Goal: Information Seeking & Learning: Learn about a topic

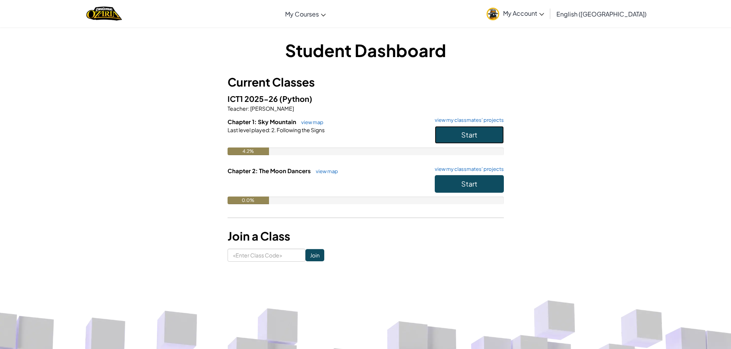
click at [482, 136] on button "Start" at bounding box center [469, 135] width 69 height 18
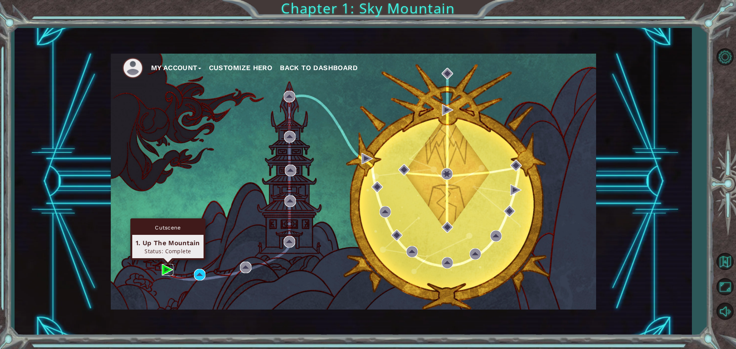
click at [162, 268] on img at bounding box center [168, 270] width 12 height 12
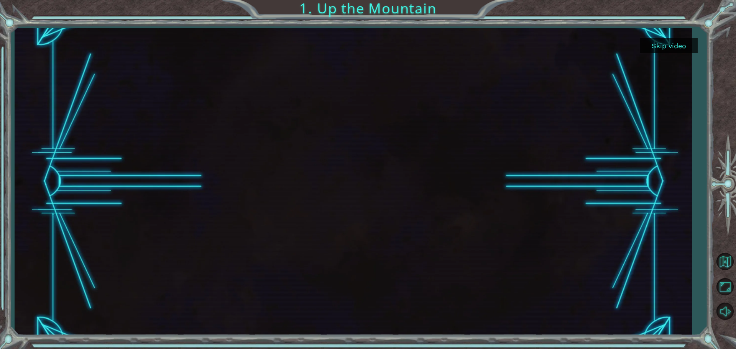
click at [436, 239] on div at bounding box center [353, 182] width 547 height 308
click at [671, 40] on button "Skip video" at bounding box center [670, 45] width 58 height 15
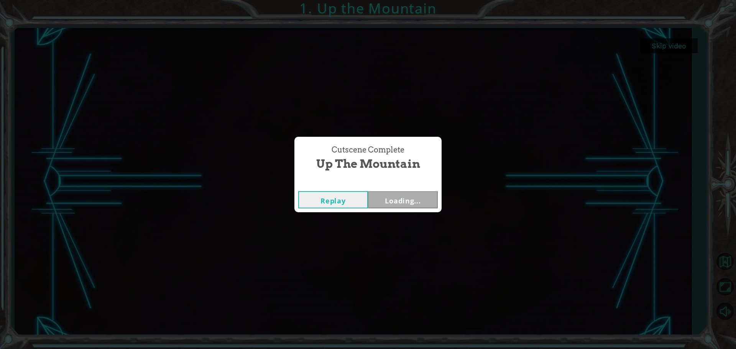
click at [669, 48] on div "Cutscene Complete Up the Mountain Replay Loading..." at bounding box center [368, 174] width 736 height 349
click at [423, 193] on button "Next" at bounding box center [403, 199] width 70 height 17
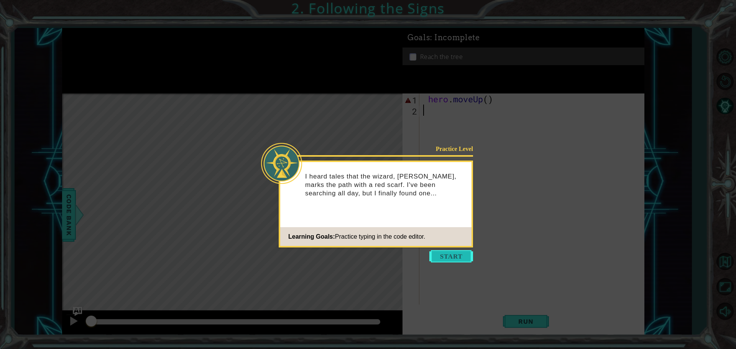
click at [462, 253] on button "Start" at bounding box center [452, 256] width 44 height 12
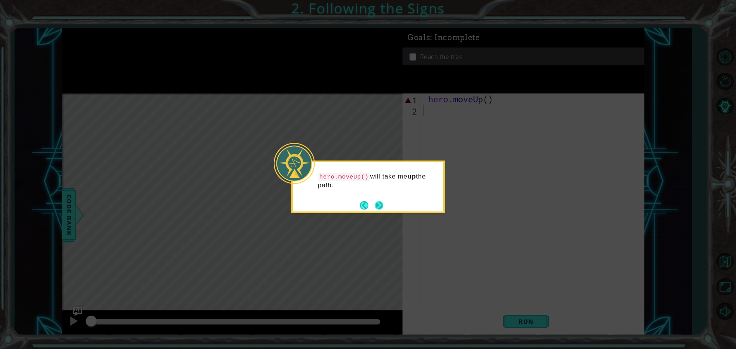
click at [379, 206] on button "Next" at bounding box center [379, 205] width 9 height 9
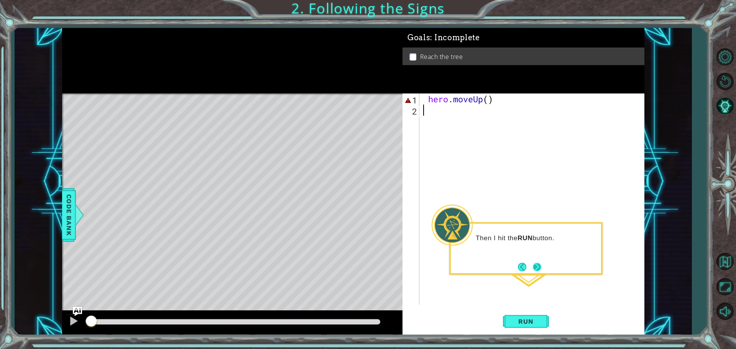
click at [535, 268] on button "Next" at bounding box center [537, 267] width 8 height 8
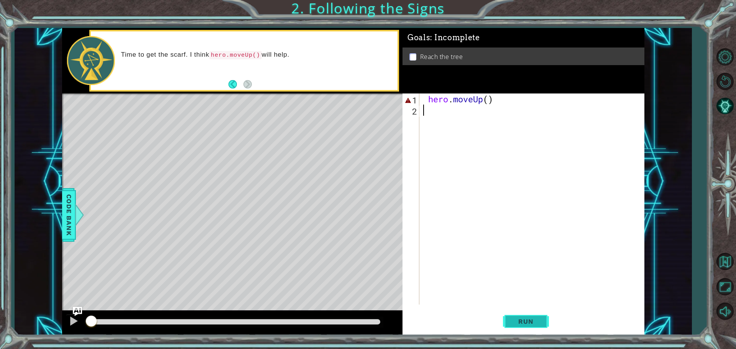
click at [515, 319] on span "Run" at bounding box center [526, 322] width 30 height 8
click at [448, 100] on div "hero . moveUp ( )" at bounding box center [534, 211] width 224 height 234
click at [428, 98] on div "hero . moveUp ( )" at bounding box center [534, 211] width 224 height 234
type textarea "hero.moveUp()"
click at [515, 326] on button "Run" at bounding box center [526, 322] width 46 height 24
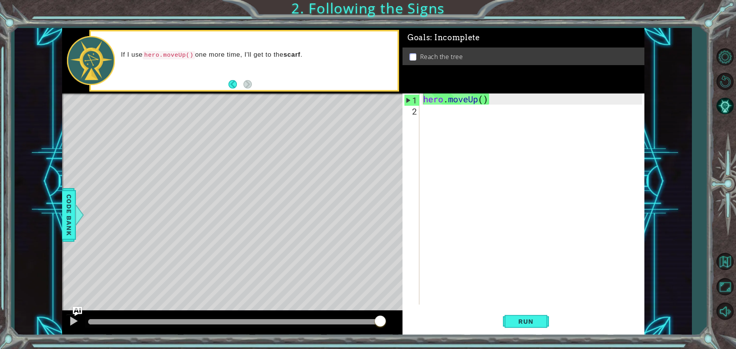
click at [422, 117] on div "hero.moveUp() 1 2 hero . moveUp ( ) ההההההההההההההההההההההההההההההההההההההההההה…" at bounding box center [523, 199] width 240 height 211
click at [529, 326] on button "Run" at bounding box center [526, 322] width 46 height 24
click at [503, 103] on div "hero . moveUp ( )" at bounding box center [534, 211] width 224 height 234
drag, startPoint x: 494, startPoint y: 103, endPoint x: 423, endPoint y: 92, distance: 72.1
click at [423, 92] on div "Goals : Incomplete Reach the tree hero.moveUp() 1 2 hero . moveUp ( ) ההההההההה…" at bounding box center [524, 182] width 242 height 308
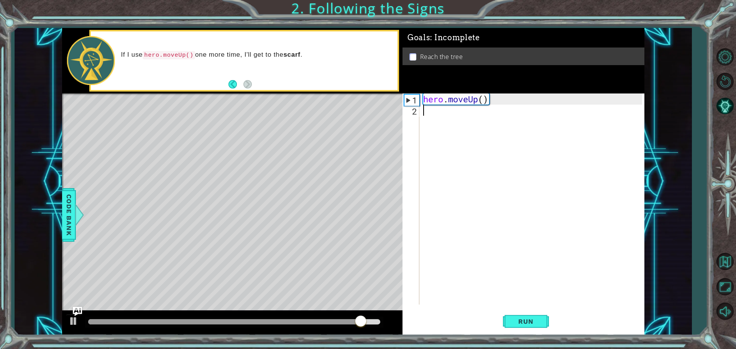
click at [429, 113] on div "hero . moveUp ( )" at bounding box center [534, 211] width 224 height 234
paste textarea "hero.moveUp()"
type textarea "hero.moveUp()"
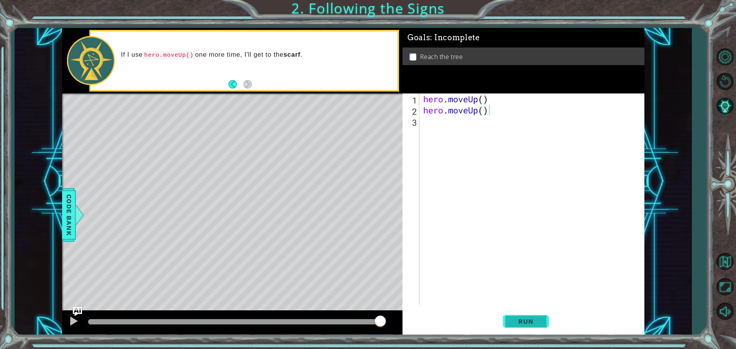
click at [532, 329] on button "Run" at bounding box center [526, 322] width 46 height 24
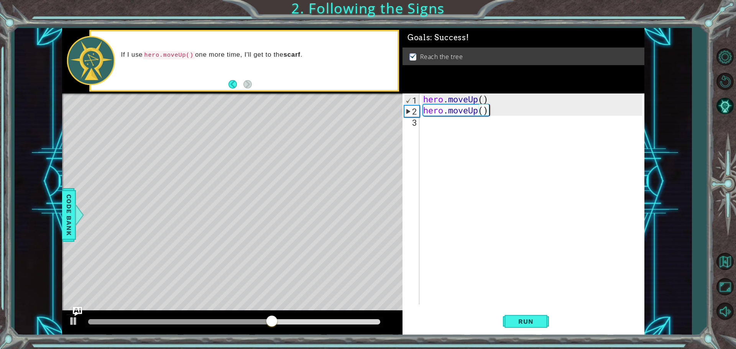
click at [468, 113] on div "hero . moveUp ( ) hero . moveUp ( )" at bounding box center [534, 211] width 224 height 234
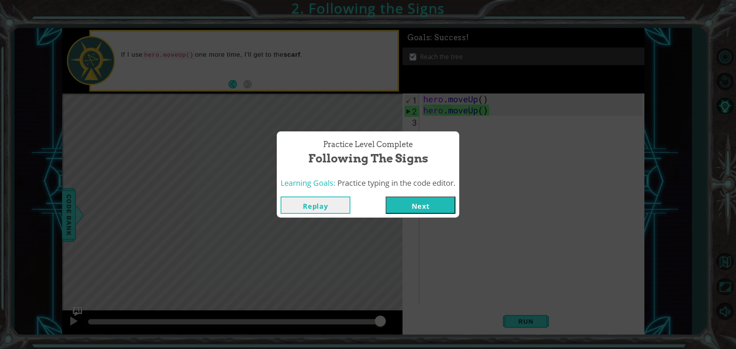
click at [415, 206] on button "Next" at bounding box center [421, 205] width 70 height 17
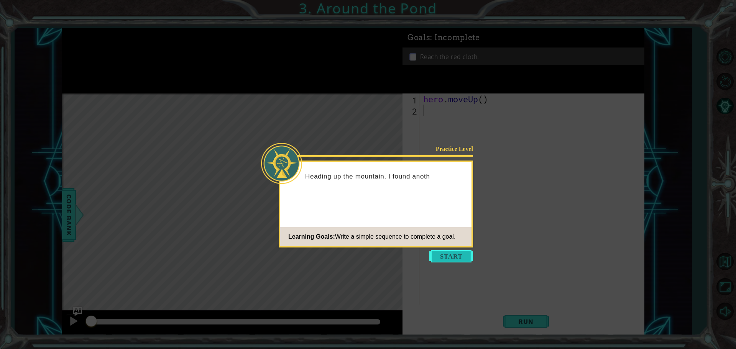
click at [454, 257] on button "Start" at bounding box center [452, 256] width 44 height 12
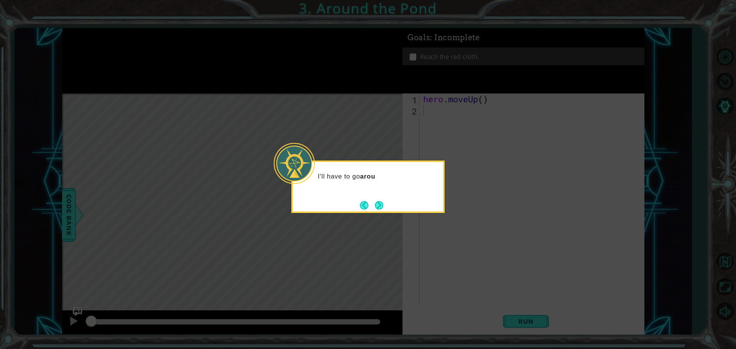
click at [431, 211] on div "I'll have to go arou" at bounding box center [367, 187] width 153 height 53
click at [377, 203] on button "Next" at bounding box center [379, 205] width 8 height 8
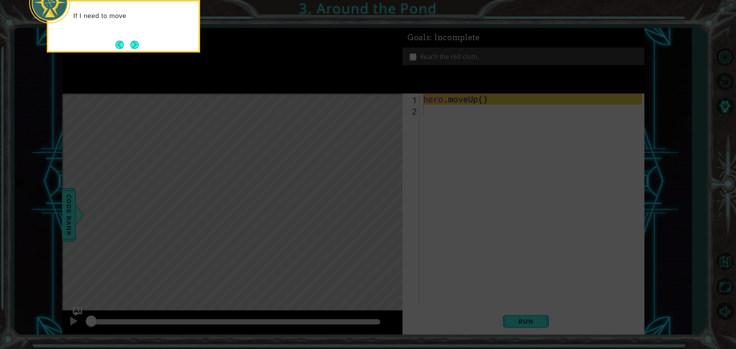
click at [377, 203] on icon at bounding box center [368, 52] width 736 height 594
click at [135, 45] on button "Next" at bounding box center [134, 45] width 8 height 8
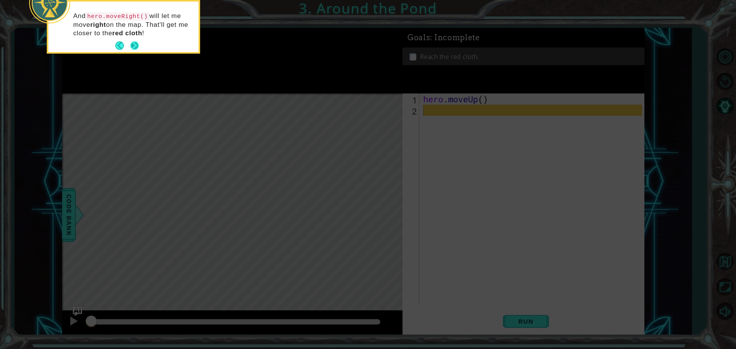
click at [131, 45] on button "Next" at bounding box center [134, 45] width 8 height 8
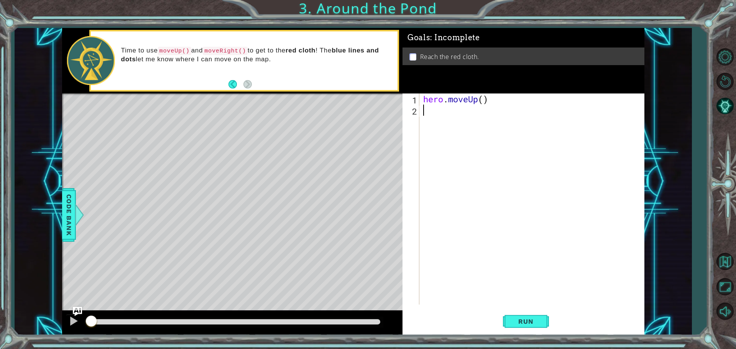
paste textarea "hero.moveUp()"
type textarea "hero.moveUp()"
click at [545, 321] on button "Run" at bounding box center [526, 322] width 46 height 24
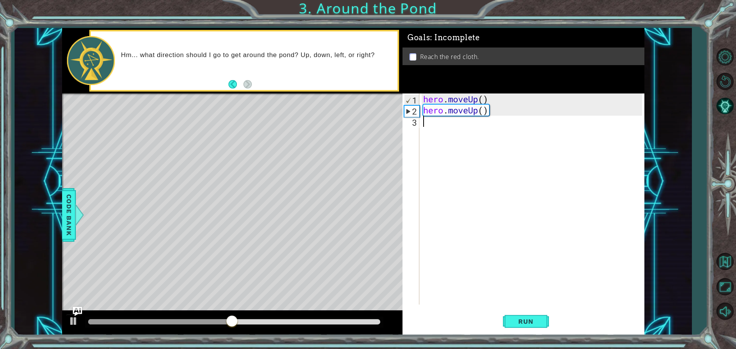
click at [445, 133] on div "hero . moveUp ( ) hero . moveUp ( )" at bounding box center [534, 211] width 224 height 234
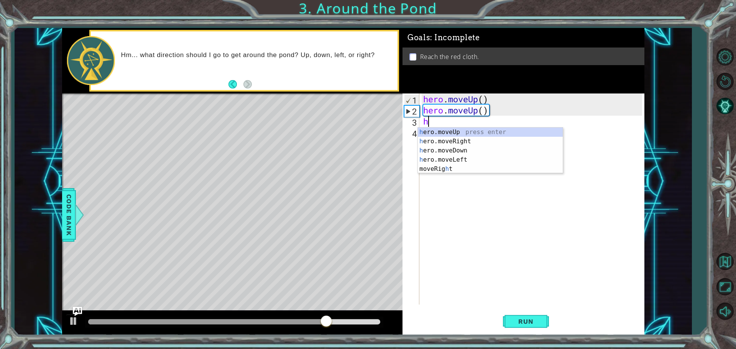
type textarea "he"
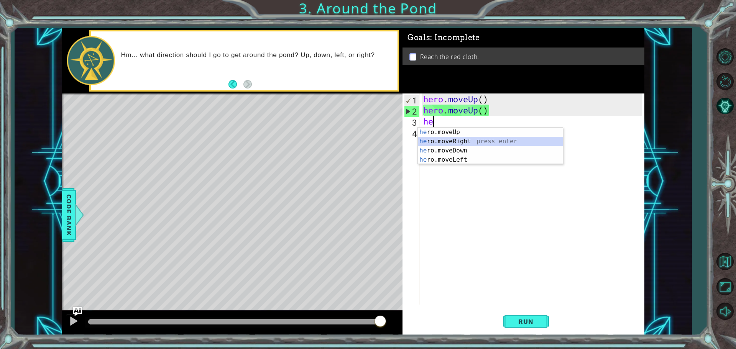
click at [488, 144] on div "he ro.moveUp press enter he ro.moveRight press enter he ro.moveDown press enter…" at bounding box center [490, 155] width 145 height 55
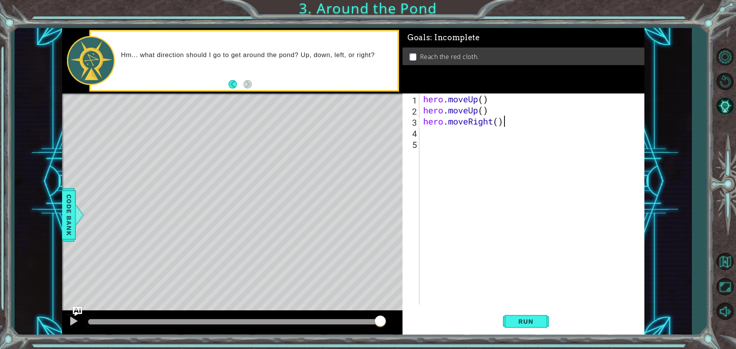
click at [513, 122] on div "hero . moveUp ( ) hero . moveUp ( ) hero . moveRight ( )" at bounding box center [534, 211] width 224 height 234
type textarea "hero.moveRight()"
click at [529, 320] on span "Run" at bounding box center [526, 322] width 30 height 8
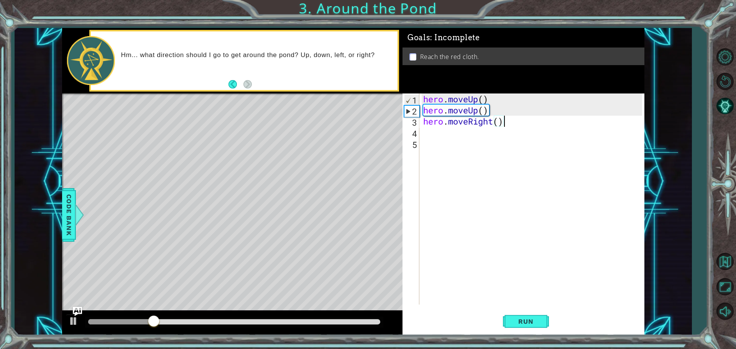
click at [526, 122] on div "hero . moveUp ( ) hero . moveUp ( ) hero . moveRight ( )" at bounding box center [534, 211] width 224 height 234
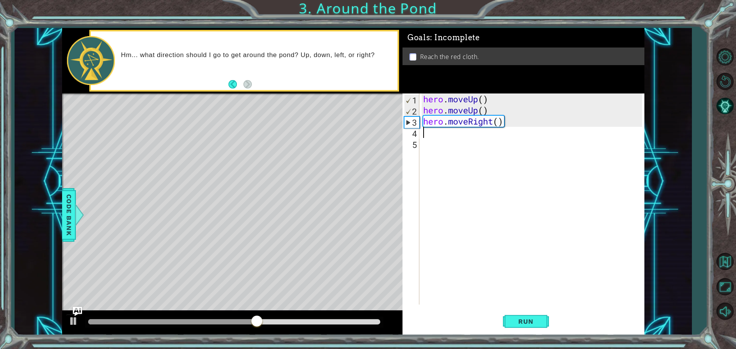
click at [490, 135] on div "hero . moveUp ( ) hero . moveUp ( ) hero . moveRight ( )" at bounding box center [534, 211] width 224 height 234
paste textarea "hero.moveUp()"
type textarea "hero.moveUp()"
click at [543, 325] on button "Run" at bounding box center [526, 322] width 46 height 24
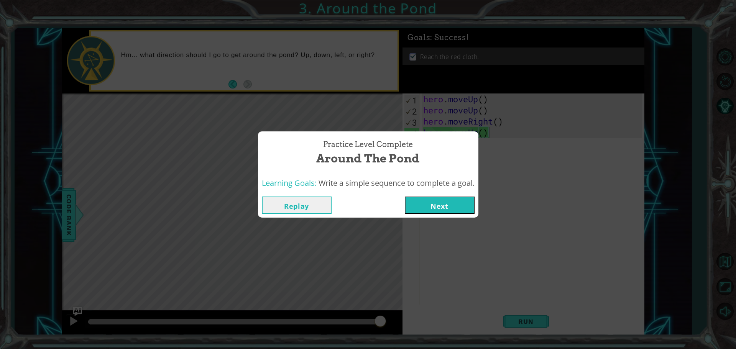
click at [450, 194] on div "Practice Level Complete Around the Pond Learning Goals: Write a simple sequence…" at bounding box center [368, 175] width 221 height 86
click at [467, 200] on button "Next" at bounding box center [440, 205] width 70 height 17
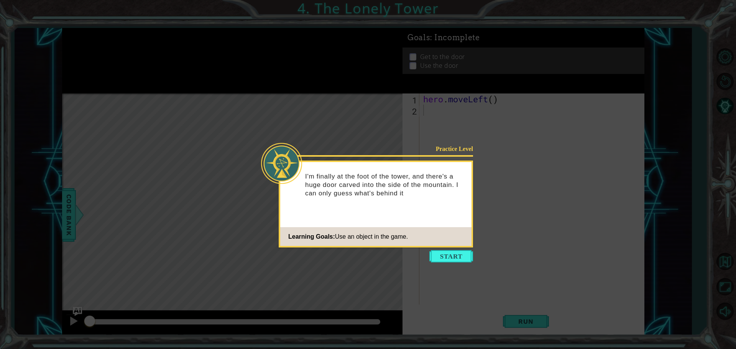
drag, startPoint x: 465, startPoint y: 259, endPoint x: 583, endPoint y: 235, distance: 120.2
click at [583, 235] on body "1 ההההההההההההההההההההההההההההההההההההההההההההההההההההההההההההההההההההההההההההה…" at bounding box center [368, 174] width 736 height 349
click at [457, 256] on button "Start" at bounding box center [452, 256] width 44 height 12
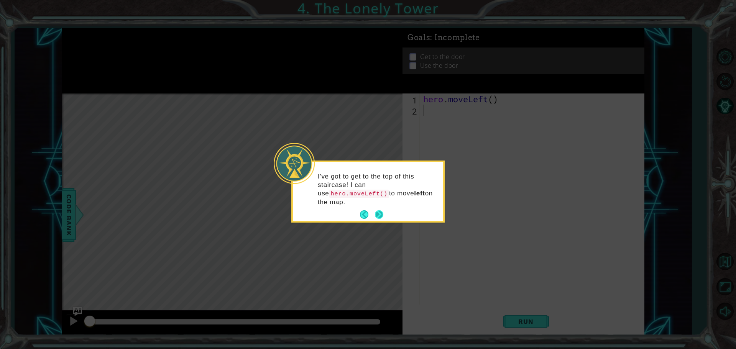
click at [377, 210] on button "Next" at bounding box center [379, 215] width 10 height 10
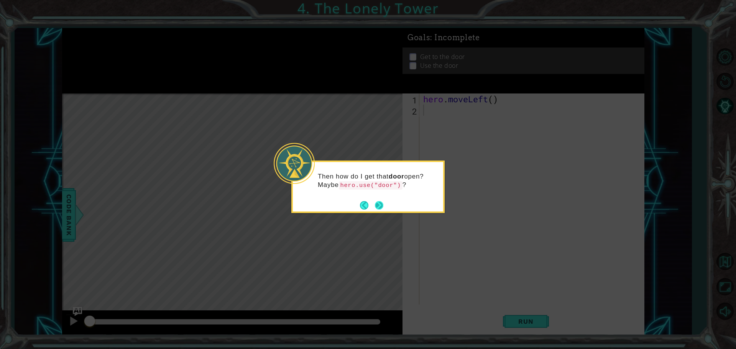
click at [383, 209] on button "Next" at bounding box center [379, 205] width 8 height 8
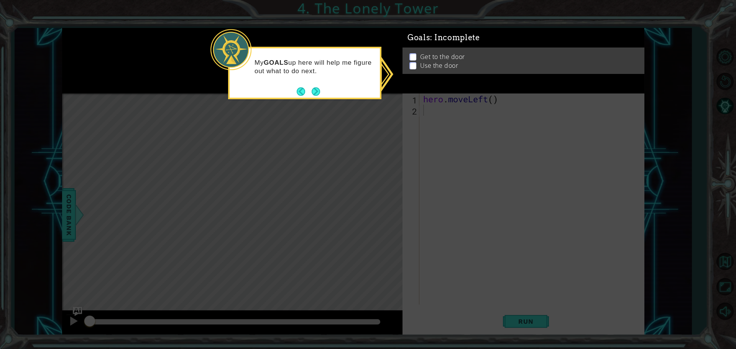
click at [420, 70] on div "Get to the door Use the door" at bounding box center [524, 61] width 242 height 26
click at [318, 91] on button "Next" at bounding box center [316, 91] width 8 height 8
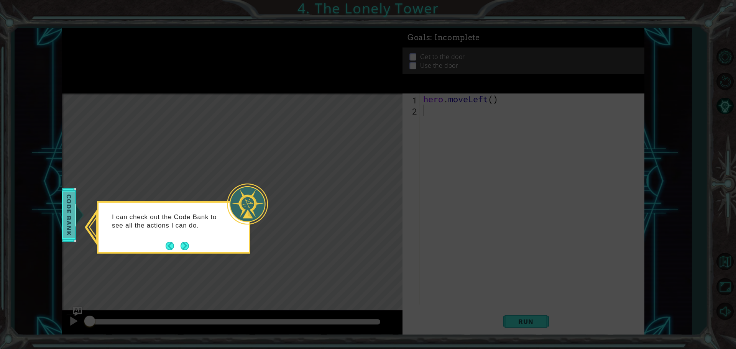
click at [68, 226] on span "Code Bank" at bounding box center [69, 215] width 12 height 47
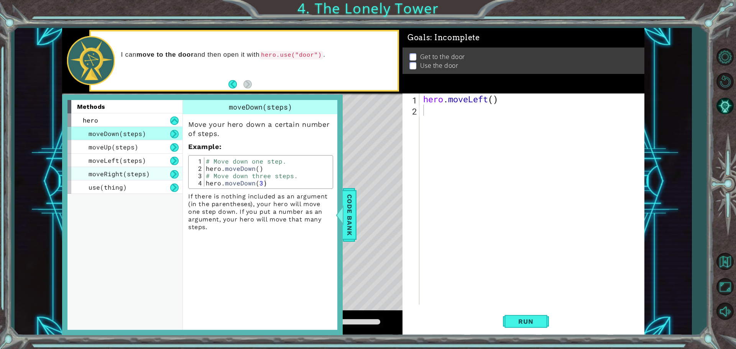
click at [131, 168] on div "moveRight(steps)" at bounding box center [125, 173] width 115 height 13
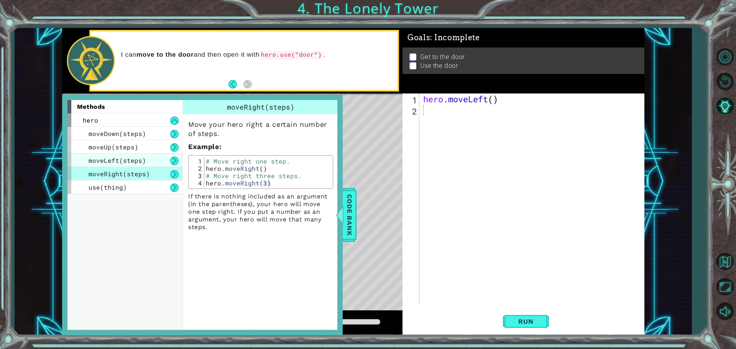
click at [130, 163] on span "moveLeft(steps)" at bounding box center [118, 160] width 58 height 8
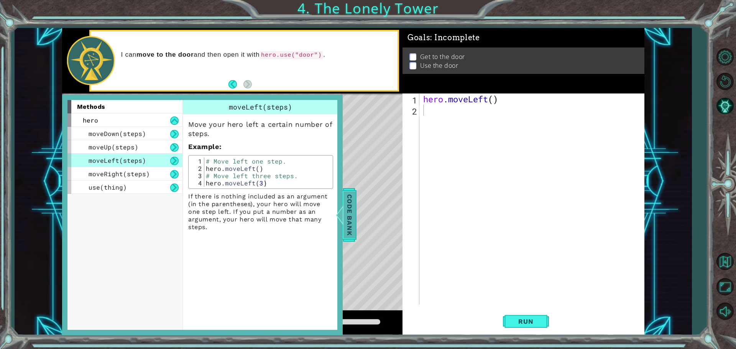
click at [347, 206] on span "Code Bank" at bounding box center [349, 215] width 12 height 47
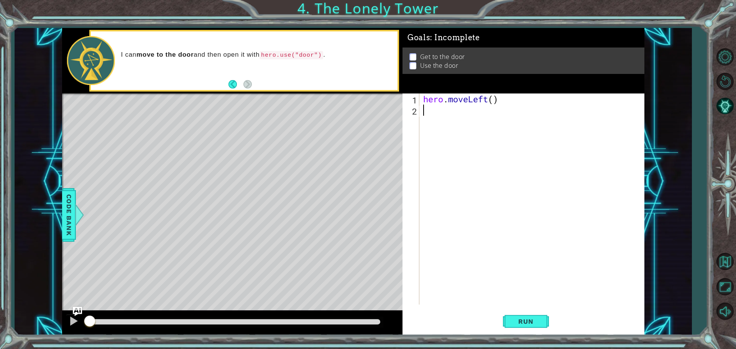
click at [429, 110] on div "hero . moveLeft ( )" at bounding box center [534, 211] width 224 height 234
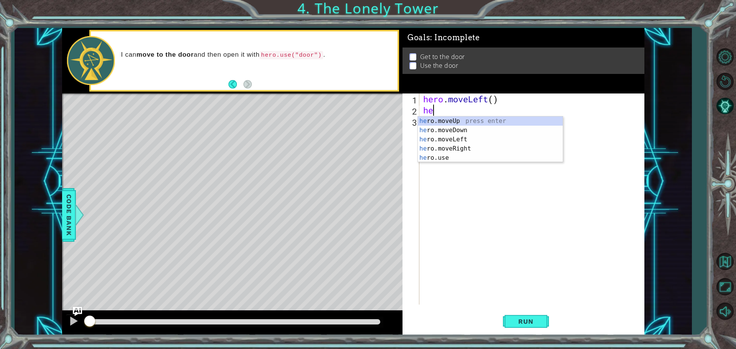
type textarea "her"
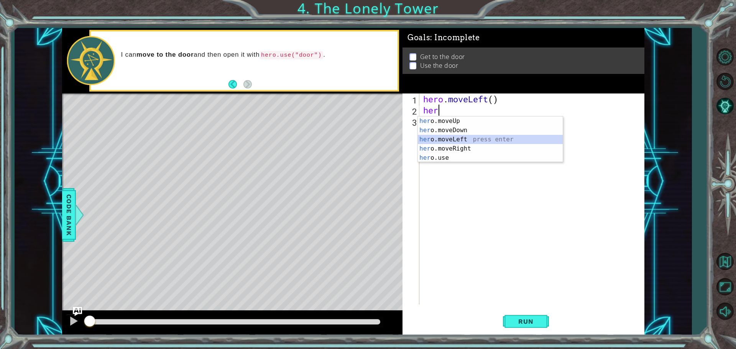
click at [454, 141] on div "her o.moveUp press enter her o.moveDown press enter her o.moveLeft press enter …" at bounding box center [490, 149] width 145 height 64
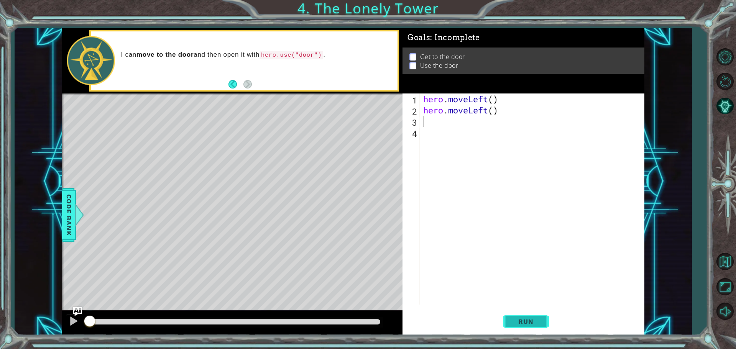
click at [538, 325] on span "Run" at bounding box center [526, 322] width 30 height 8
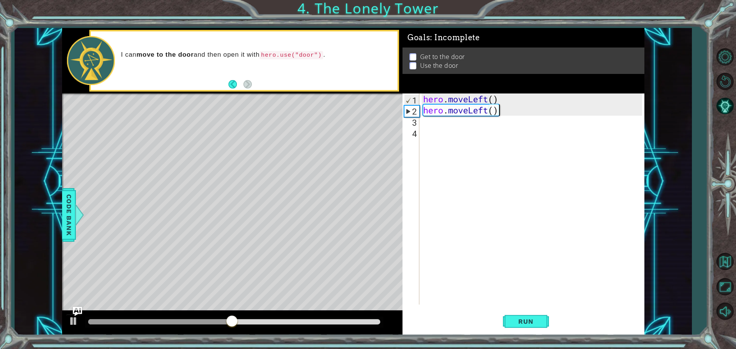
click at [508, 113] on div "hero . moveLeft ( ) hero . moveLeft ( )" at bounding box center [534, 211] width 224 height 234
type textarea "hero.moveLeft()"
click at [447, 116] on div "hero . moveLeft ( ) hero . moveLeft ( )" at bounding box center [534, 211] width 224 height 234
paste textarea "hero.moveUp()"
type textarea "hero.moveUp()"
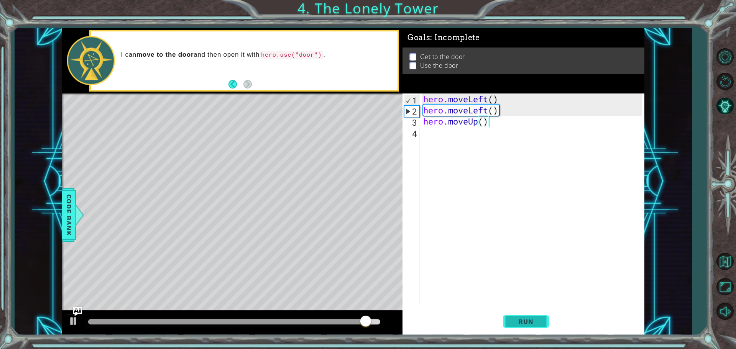
click at [535, 322] on span "Run" at bounding box center [526, 322] width 30 height 8
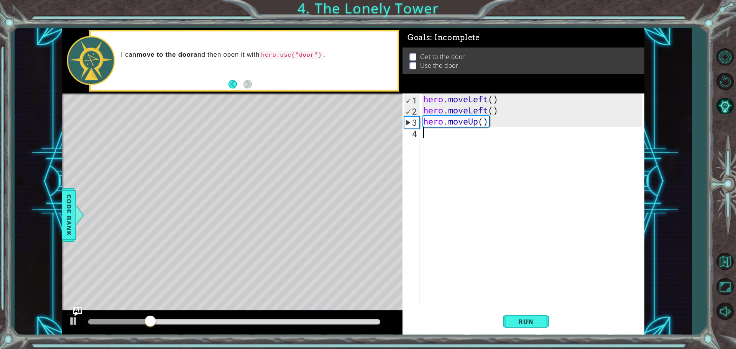
click at [438, 138] on div "hero . moveLeft ( ) hero . moveLeft ( ) hero . moveUp ( )" at bounding box center [534, 211] width 224 height 234
paste textarea "hero.moveUp()"
type textarea "hero.moveUp()"
click at [526, 327] on button "Run" at bounding box center [526, 322] width 46 height 24
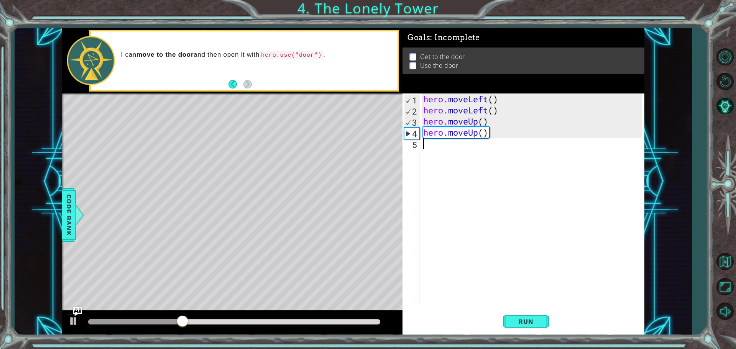
click at [442, 150] on div "hero . moveLeft ( ) hero . moveLeft ( ) hero . moveUp ( ) hero . moveUp ( )" at bounding box center [534, 211] width 224 height 234
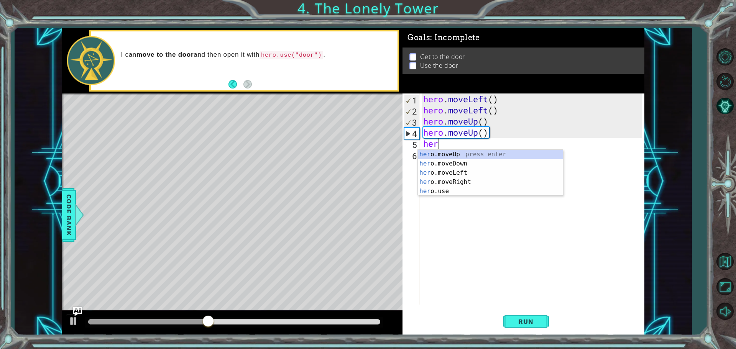
type textarea "hero"
click at [452, 179] on div "hero .moveUp press enter hero .moveDown press enter hero .moveLeft press enter …" at bounding box center [490, 182] width 145 height 64
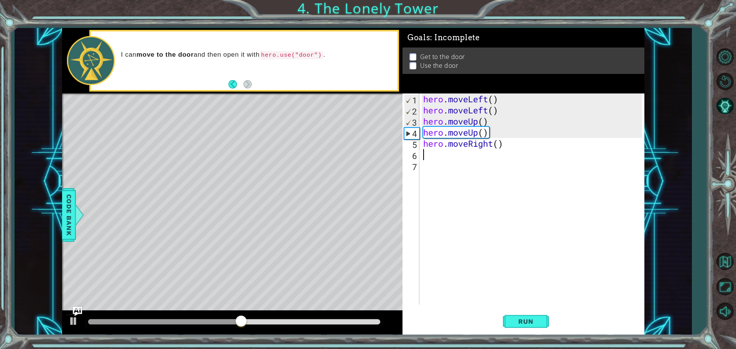
scroll to position [0, 0]
click at [506, 145] on div "hero . moveLeft ( ) hero . moveLeft ( ) hero . moveUp ( ) hero . moveUp ( ) her…" at bounding box center [534, 211] width 224 height 234
paste textarea "hero.moveUp()"
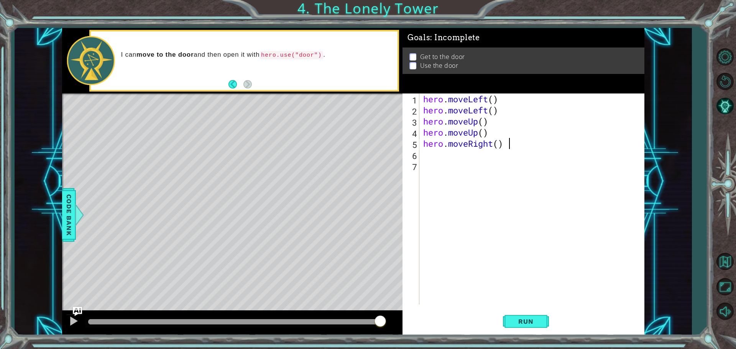
type textarea "hero.moveRight()"
click at [514, 140] on div "hero . moveLeft ( ) hero . moveLeft ( ) hero . moveUp ( ) hero . moveUp ( ) her…" at bounding box center [534, 211] width 224 height 234
type textarea "hero.moveUp() hero.moveRight()"
click at [520, 152] on div "hero . moveLeft ( ) hero . moveLeft ( ) hero . moveUp ( ) hero . moveUp ( ) her…" at bounding box center [534, 211] width 224 height 234
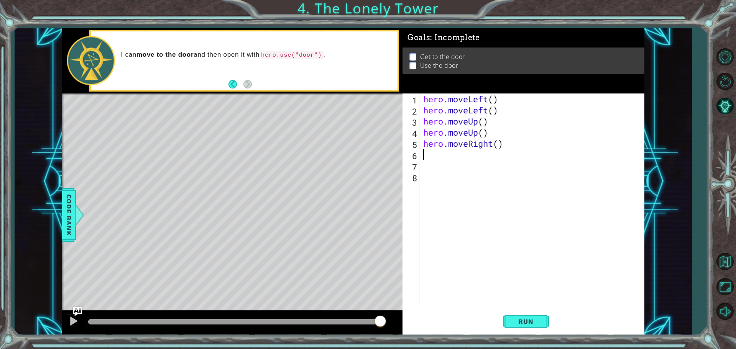
click at [521, 149] on div "hero . moveLeft ( ) hero . moveLeft ( ) hero . moveUp ( ) hero . moveUp ( ) her…" at bounding box center [534, 211] width 224 height 234
click at [507, 145] on div "hero . moveLeft ( ) hero . moveLeft ( ) hero . moveUp ( ) hero . moveUp ( ) her…" at bounding box center [534, 211] width 224 height 234
type textarea "hero.moveRight()"
click at [529, 328] on button "Run" at bounding box center [526, 322] width 46 height 24
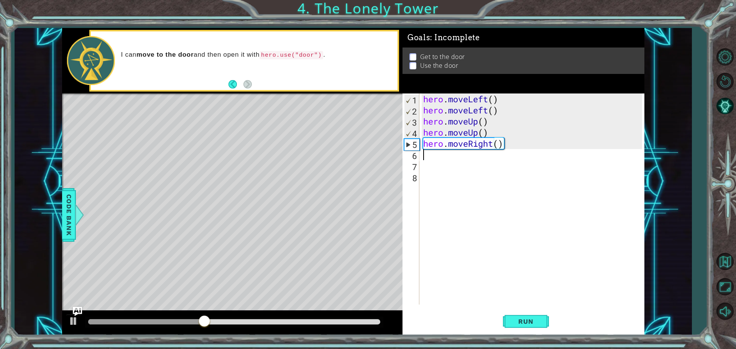
click at [460, 159] on div "hero . moveLeft ( ) hero . moveLeft ( ) hero . moveUp ( ) hero . moveUp ( ) her…" at bounding box center [534, 211] width 224 height 234
paste textarea "hero.moveUp()"
type textarea "hero.moveUp()"
click at [534, 328] on button "Run" at bounding box center [526, 322] width 46 height 24
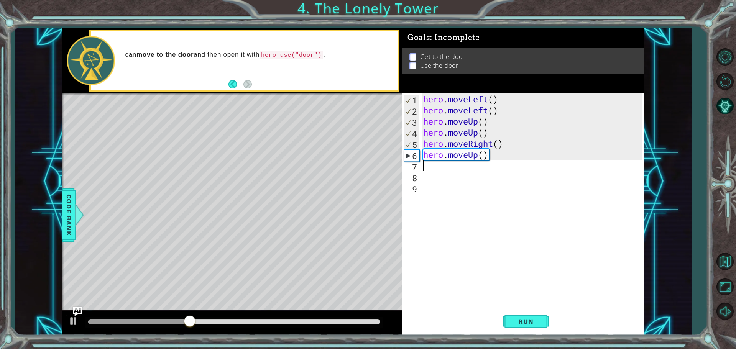
click at [505, 160] on div "hero . moveLeft ( ) hero . moveLeft ( ) hero . moveUp ( ) hero . moveUp ( ) her…" at bounding box center [534, 211] width 224 height 234
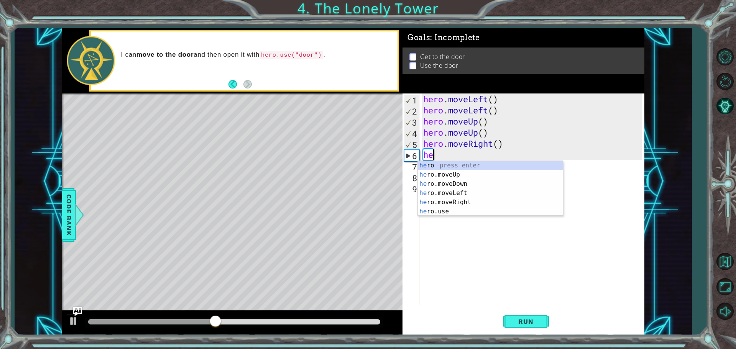
type textarea "h"
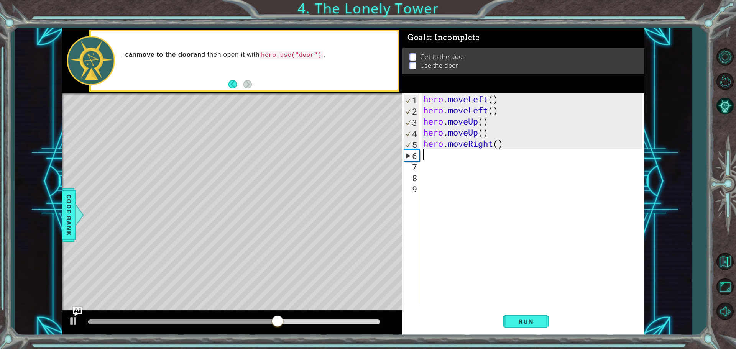
paste textarea "hero.moveUp()"
type textarea "hero"
click at [508, 140] on div "hero . moveLeft ( ) hero . moveLeft ( ) hero . moveUp ( ) hero . moveUp ( ) her…" at bounding box center [534, 211] width 224 height 234
type textarea "hero.moveRight()"
drag, startPoint x: 505, startPoint y: 145, endPoint x: 425, endPoint y: 140, distance: 79.9
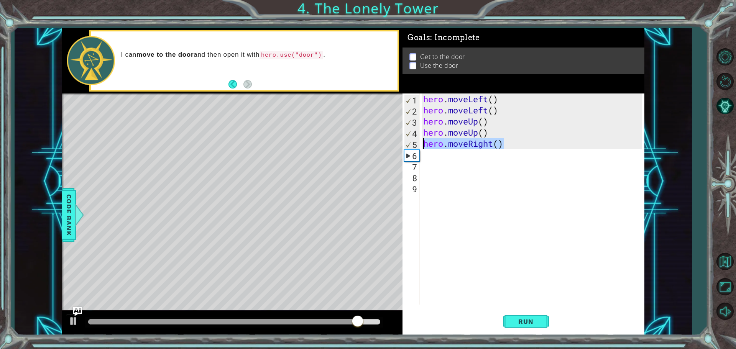
click at [425, 140] on div "hero . moveLeft ( ) hero . moveLeft ( ) hero . moveUp ( ) hero . moveUp ( ) her…" at bounding box center [534, 211] width 224 height 234
click at [433, 166] on div "hero . moveLeft ( ) hero . moveLeft ( ) hero . moveUp ( ) hero . moveUp ( ) her…" at bounding box center [534, 211] width 224 height 234
click at [428, 156] on div "hero . moveLeft ( ) hero . moveLeft ( ) hero . moveUp ( ) hero . moveUp ( ) her…" at bounding box center [534, 211] width 224 height 234
paste textarea "hero.moveRight()"
type textarea "hero.moveRight()"
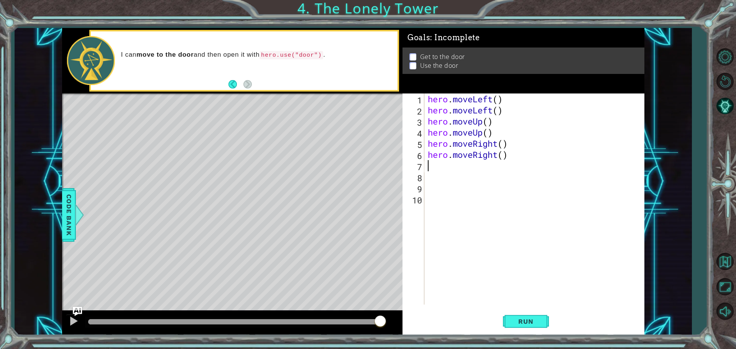
type textarea "hero.moveRight()"
click at [520, 316] on button "Run" at bounding box center [526, 322] width 46 height 24
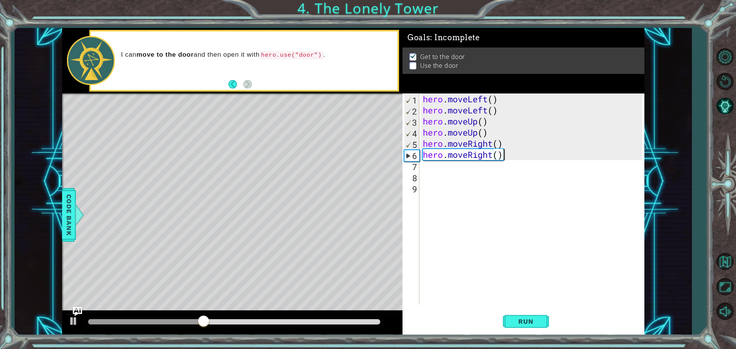
click at [446, 167] on div "hero . moveLeft ( ) hero . moveLeft ( ) hero . moveUp ( ) hero . moveUp ( ) her…" at bounding box center [534, 211] width 225 height 234
click at [444, 177] on div "hero. use press enter" at bounding box center [490, 186] width 145 height 28
type textarea "hero.use("name")"
click at [444, 177] on div "hero . moveLeft ( ) hero . moveLeft ( ) hero . moveUp ( ) hero . moveUp ( ) her…" at bounding box center [534, 211] width 225 height 234
click at [509, 320] on button "Run" at bounding box center [526, 322] width 46 height 24
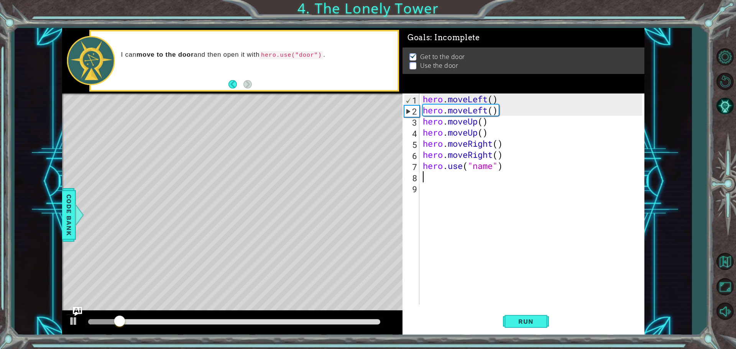
click at [489, 166] on div "hero . moveLeft ( ) hero . moveLeft ( ) hero . moveUp ( ) hero . moveUp ( ) her…" at bounding box center [534, 211] width 225 height 234
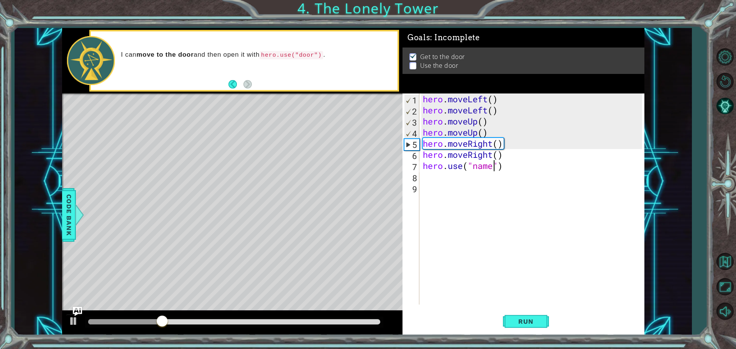
click at [492, 165] on div "hero . moveLeft ( ) hero . moveLeft ( ) hero . moveUp ( ) hero . moveUp ( ) her…" at bounding box center [534, 211] width 225 height 234
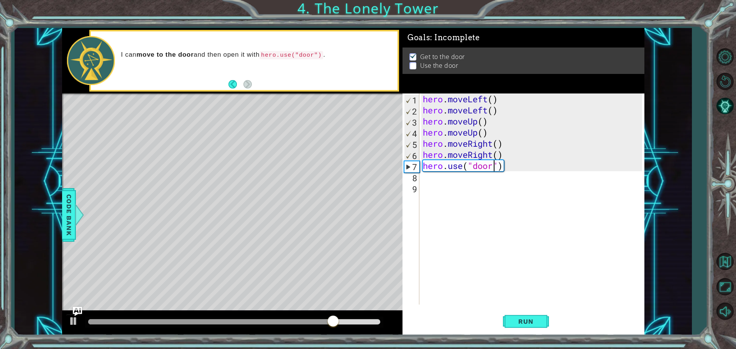
scroll to position [0, 3]
type textarea "hero.use("door")"
click at [514, 316] on button "Run" at bounding box center [526, 322] width 46 height 24
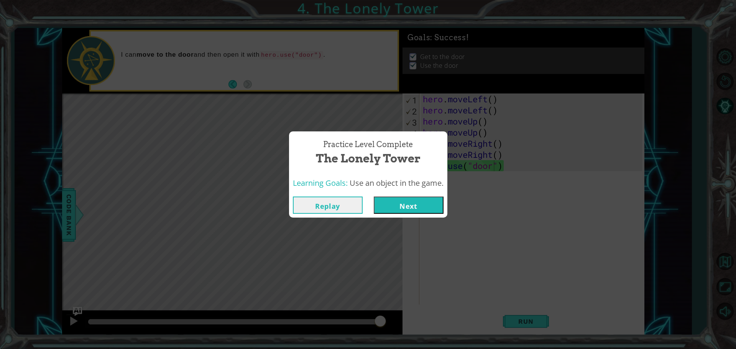
click at [432, 218] on div "Practice Level Complete The Lonely Tower Learning Goals: Use an object in the g…" at bounding box center [368, 174] width 736 height 349
click at [426, 201] on button "Next" at bounding box center [409, 205] width 70 height 17
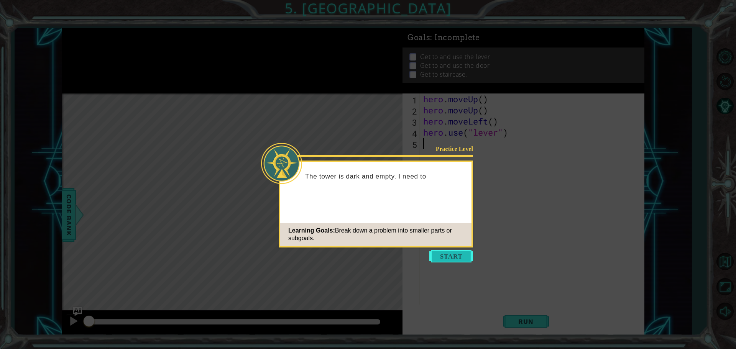
click at [469, 262] on button "Start" at bounding box center [452, 256] width 44 height 12
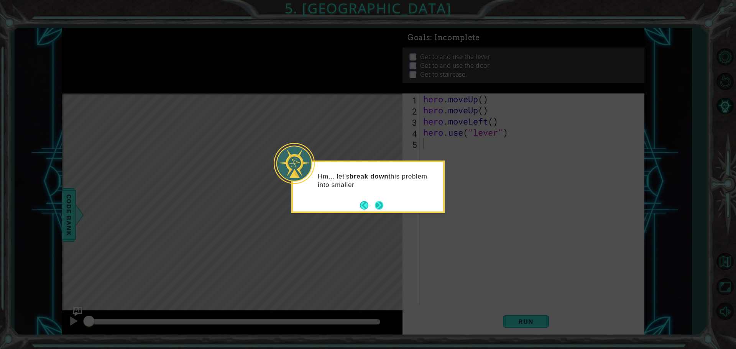
click at [379, 203] on button "Next" at bounding box center [379, 205] width 8 height 8
